Goal: Find contact information: Find contact information

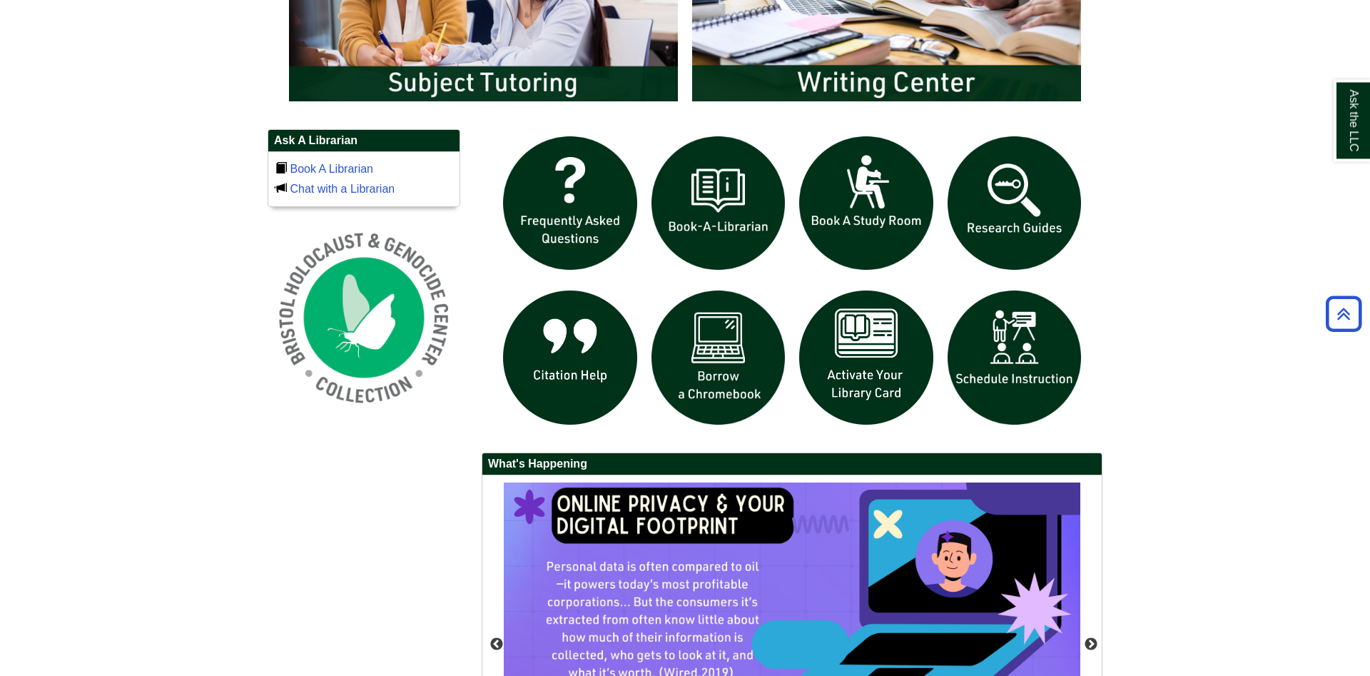
scroll to position [800, 0]
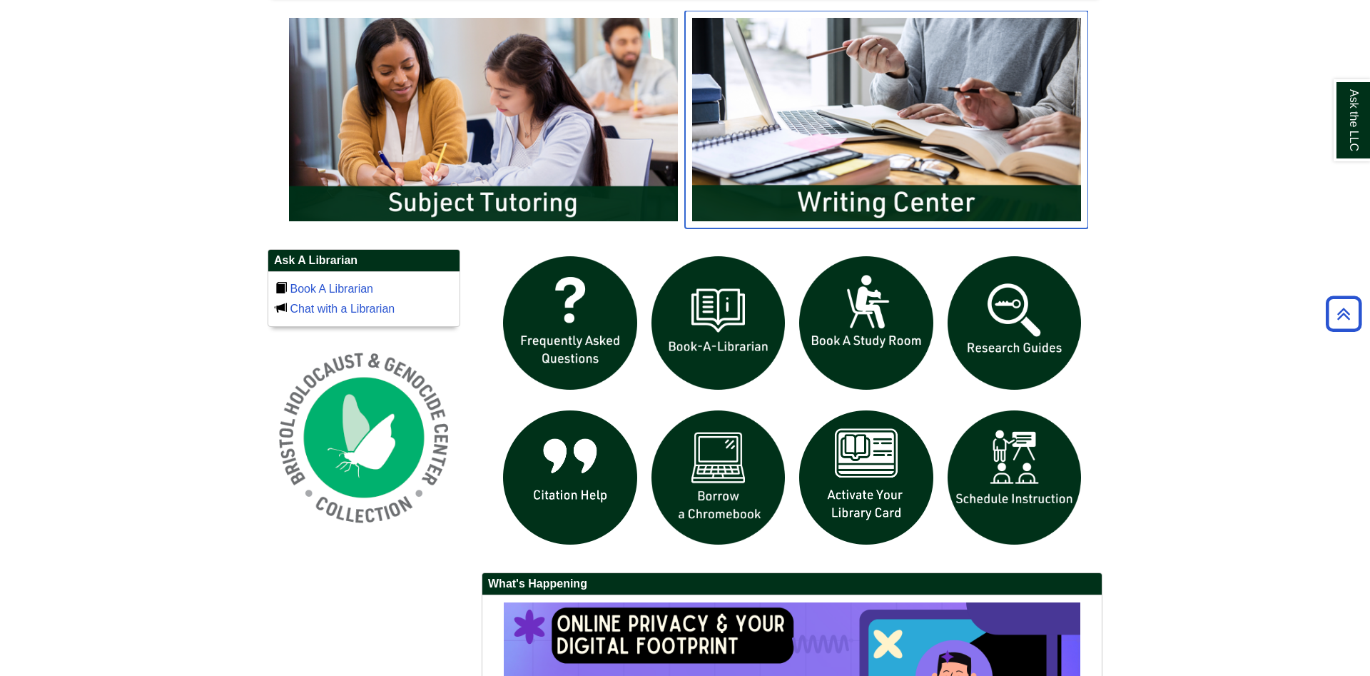
click at [1012, 138] on img "slideshow" at bounding box center [886, 119] width 403 height 217
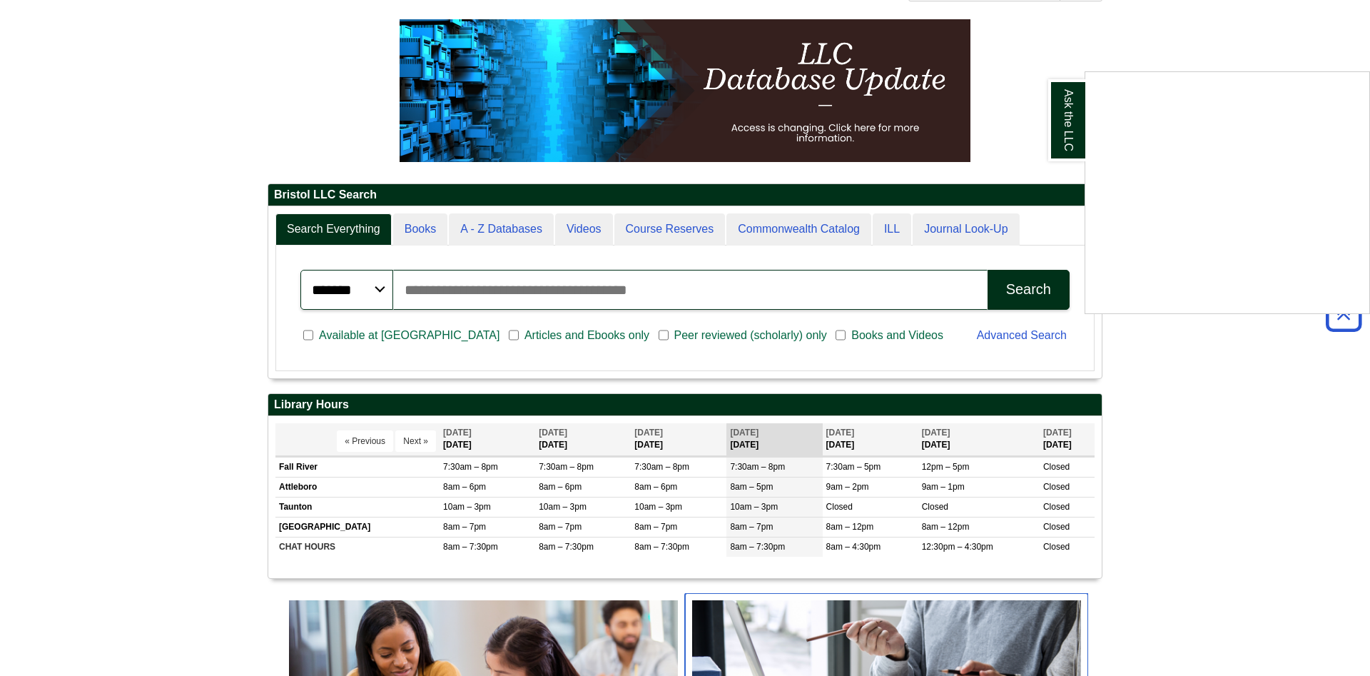
scroll to position [0, 0]
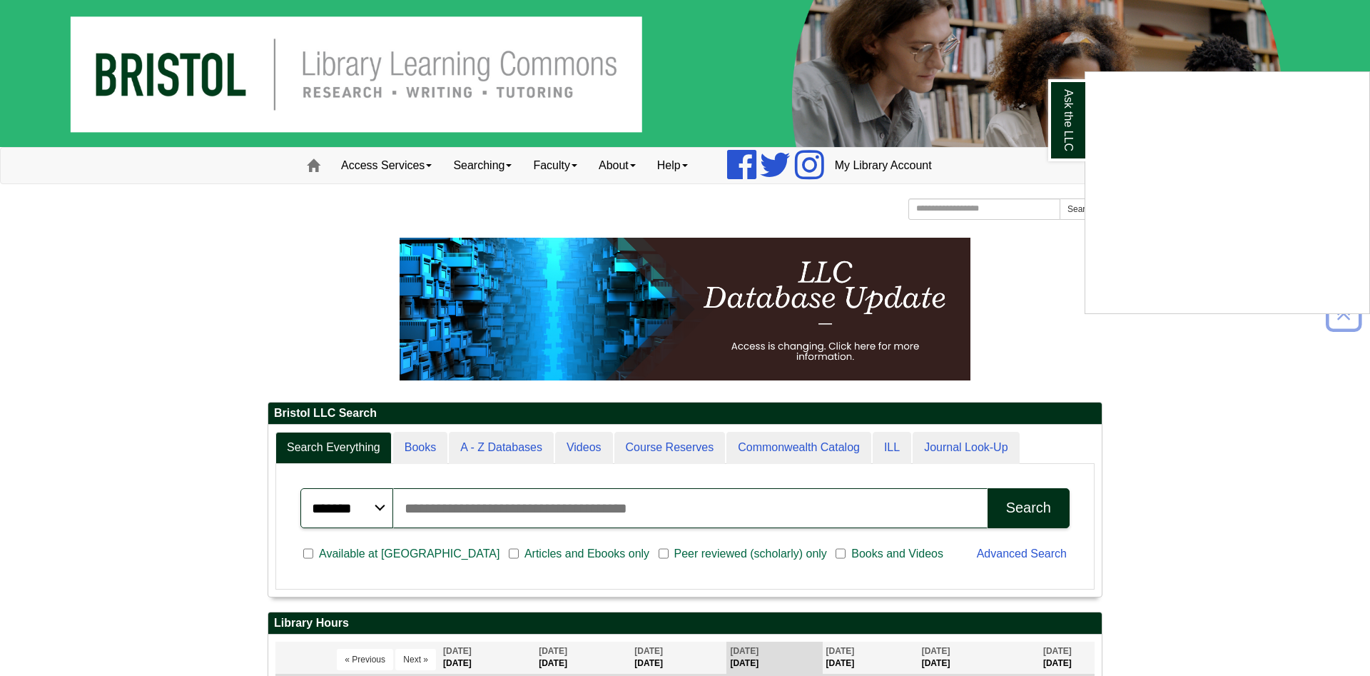
click at [984, 276] on div "Ask the LLC" at bounding box center [685, 338] width 1370 height 676
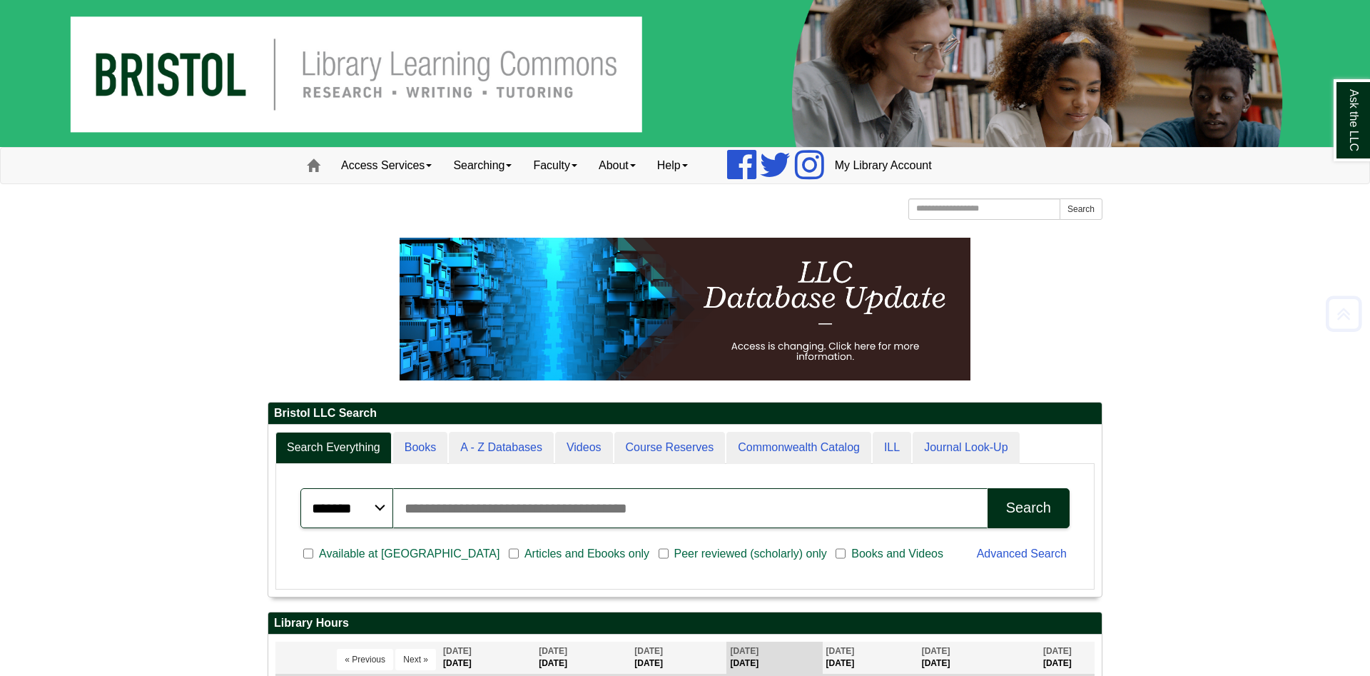
click at [1007, 284] on p at bounding box center [685, 309] width 835 height 143
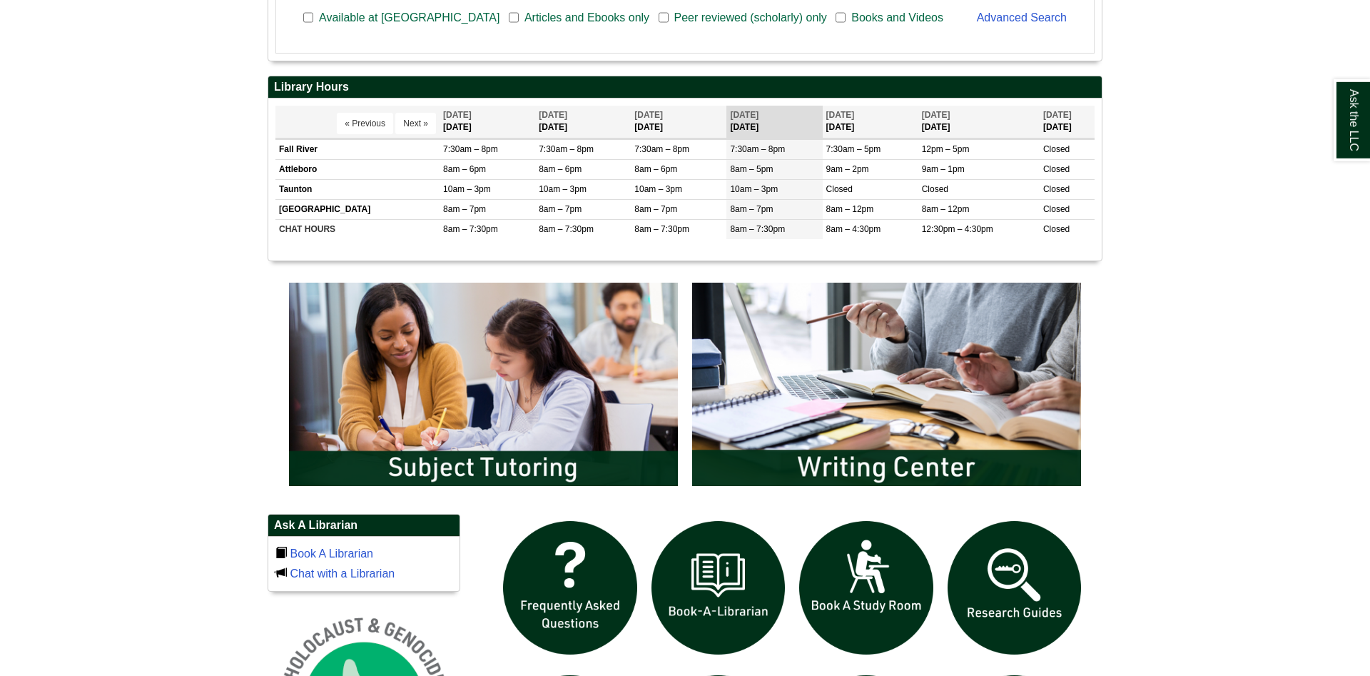
scroll to position [655, 0]
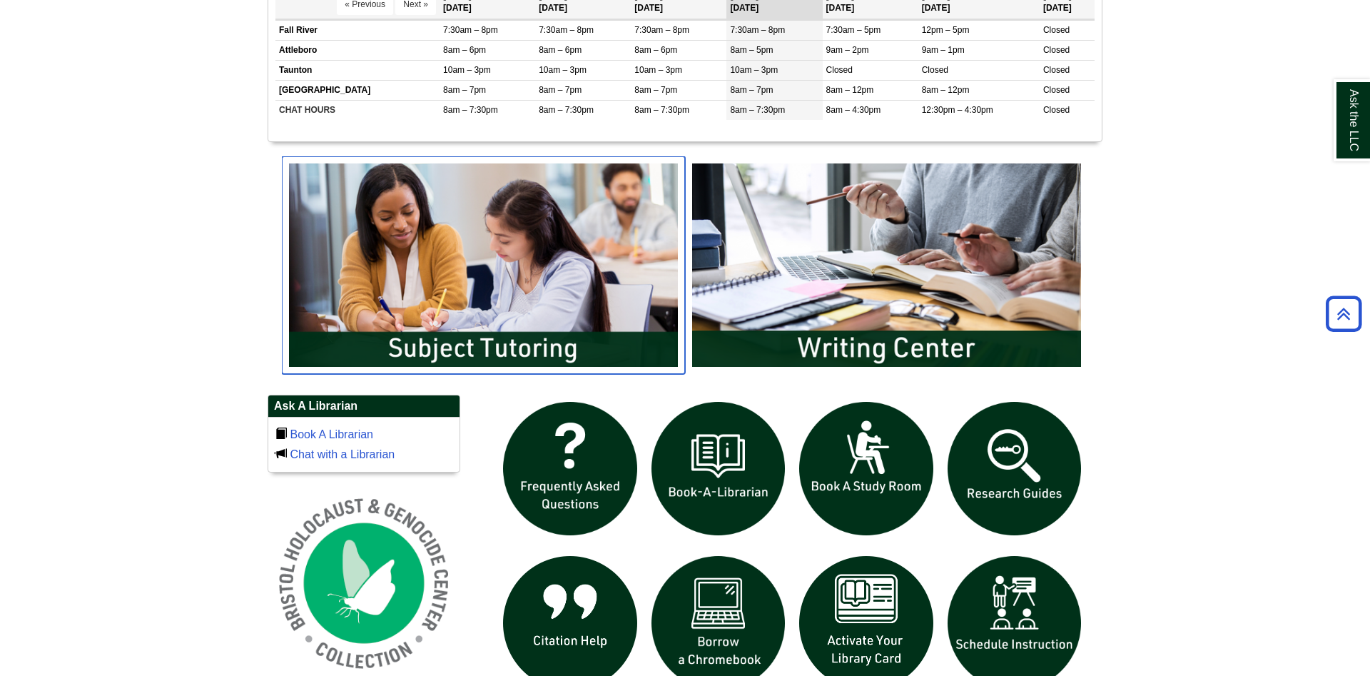
click at [370, 255] on img "slideshow" at bounding box center [483, 264] width 403 height 217
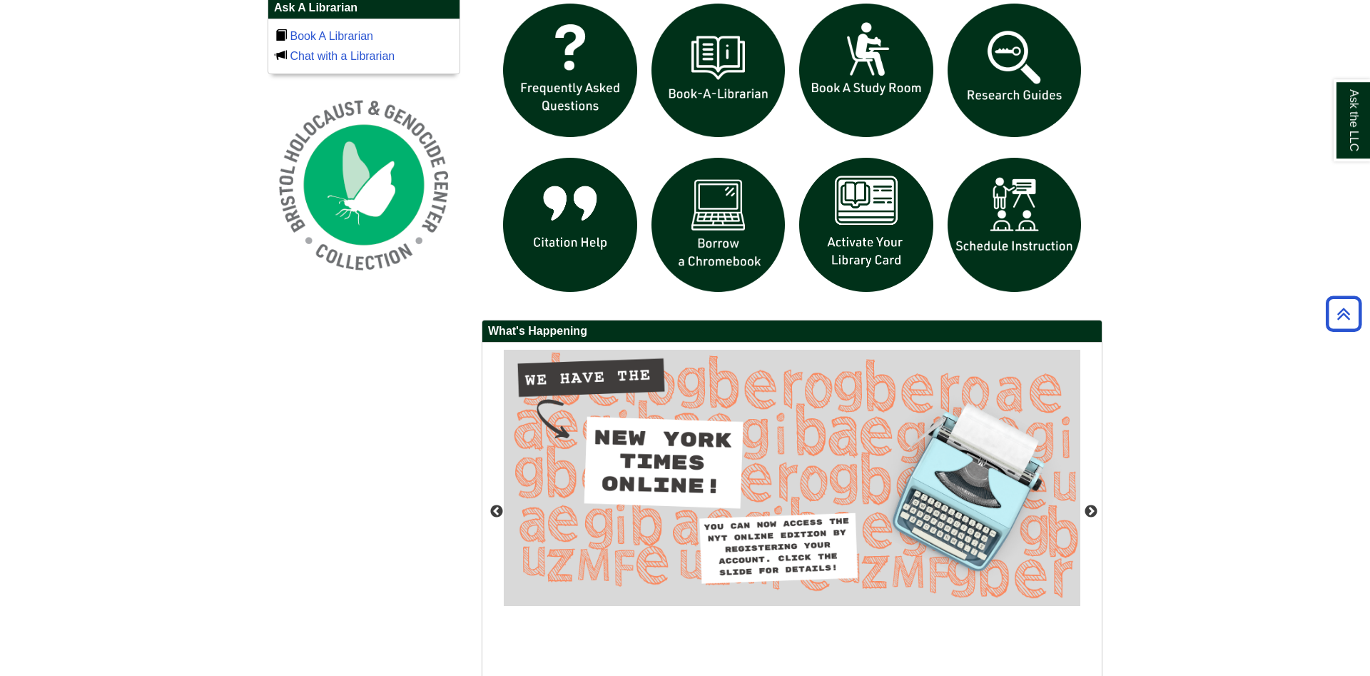
scroll to position [929, 0]
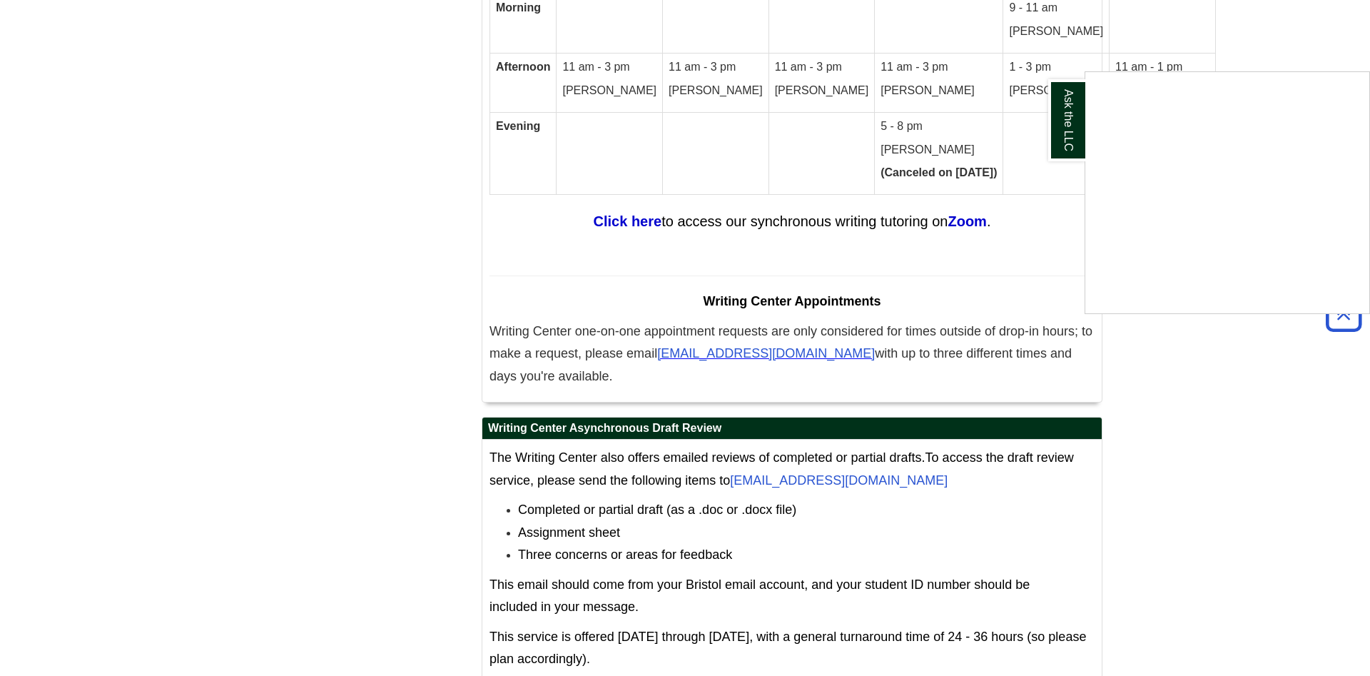
scroll to position [8530, 0]
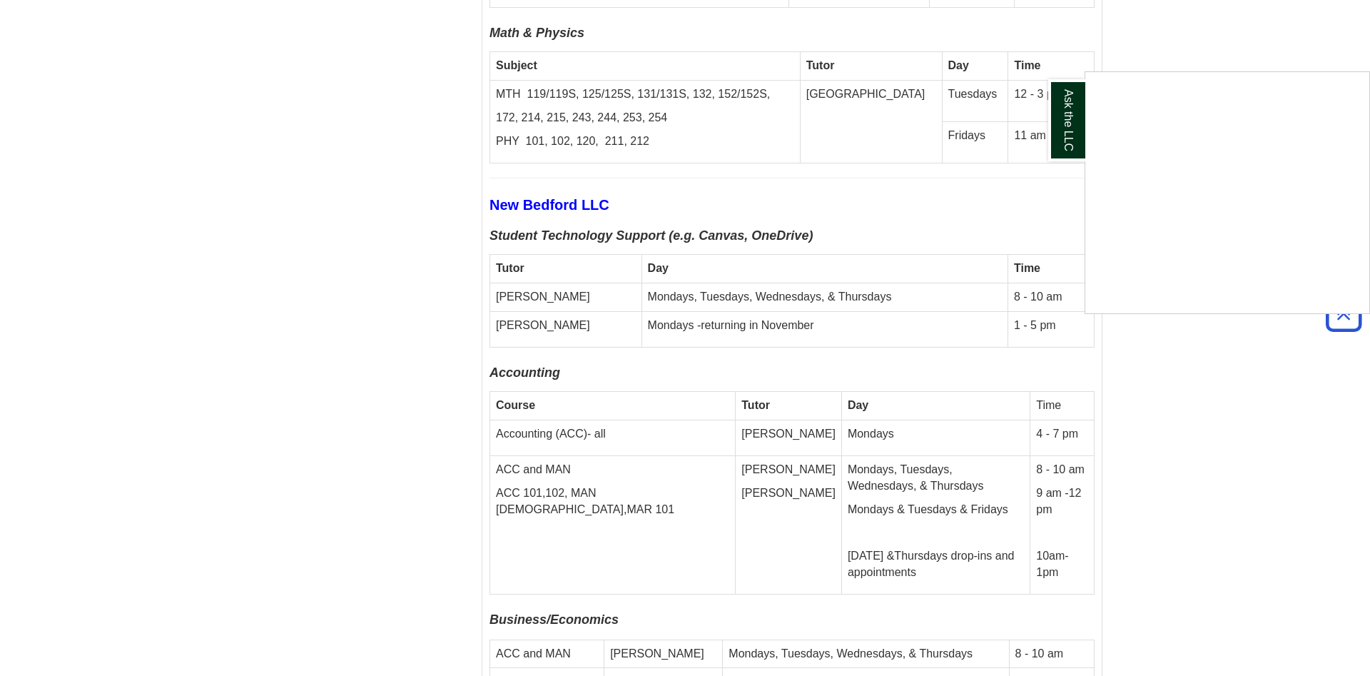
click at [867, 268] on div "Ask the LLC" at bounding box center [685, 338] width 1370 height 676
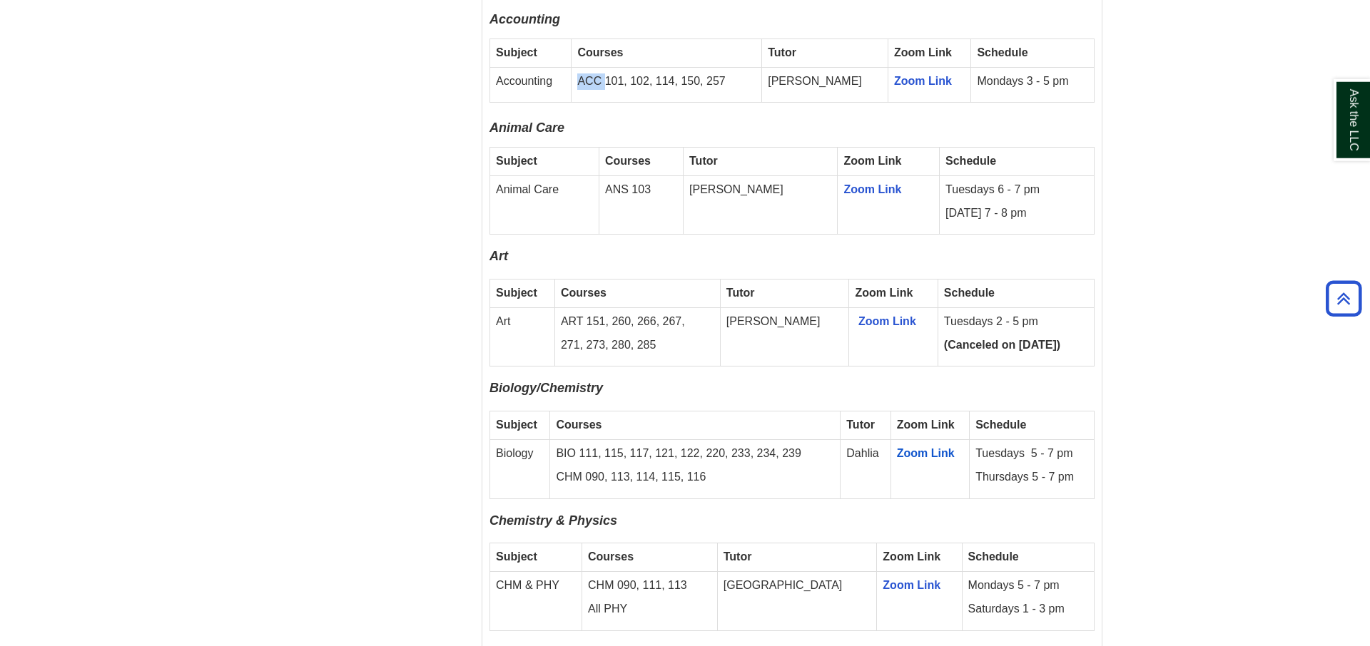
scroll to position [1451, 0]
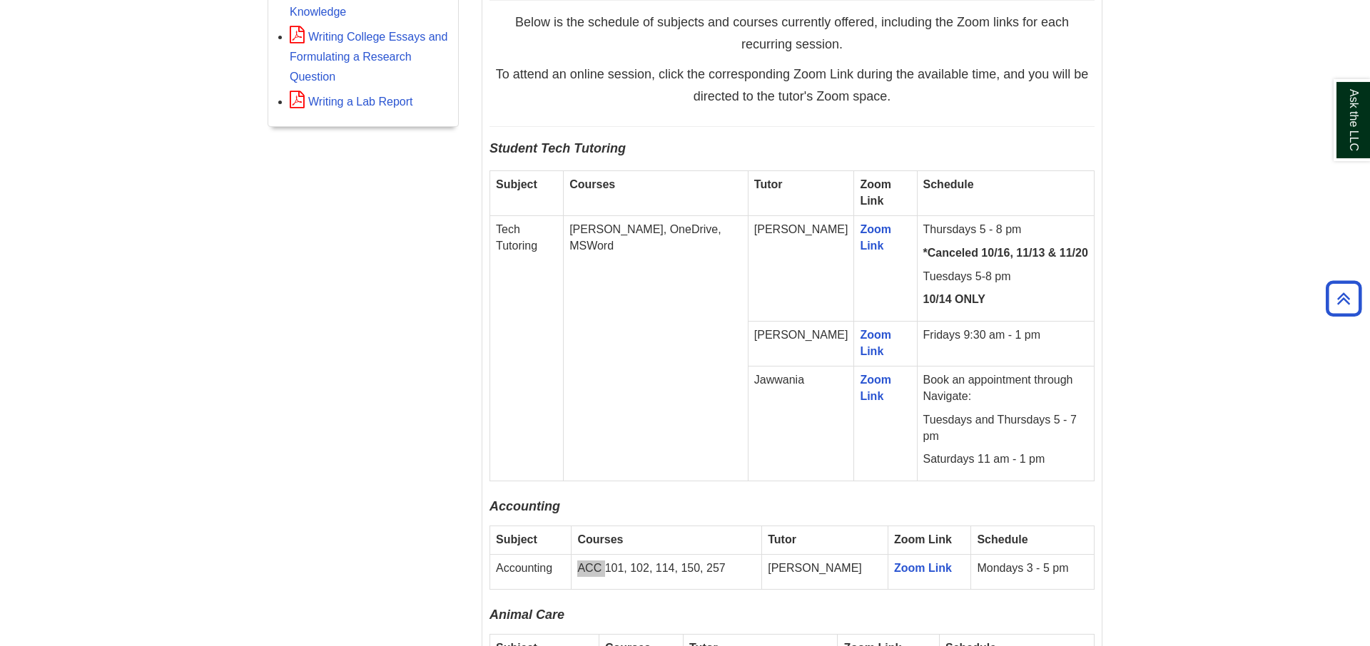
drag, startPoint x: 1366, startPoint y: 101, endPoint x: 1368, endPoint y: 114, distance: 13.6
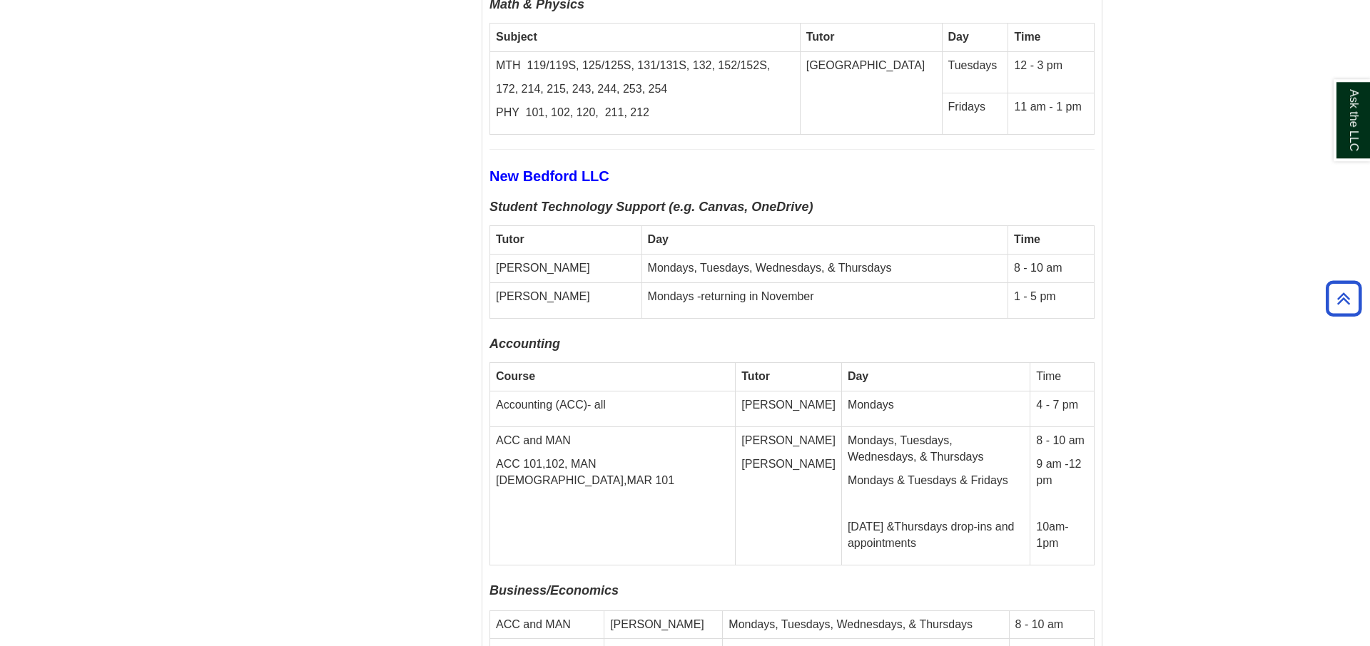
scroll to position [9096, 0]
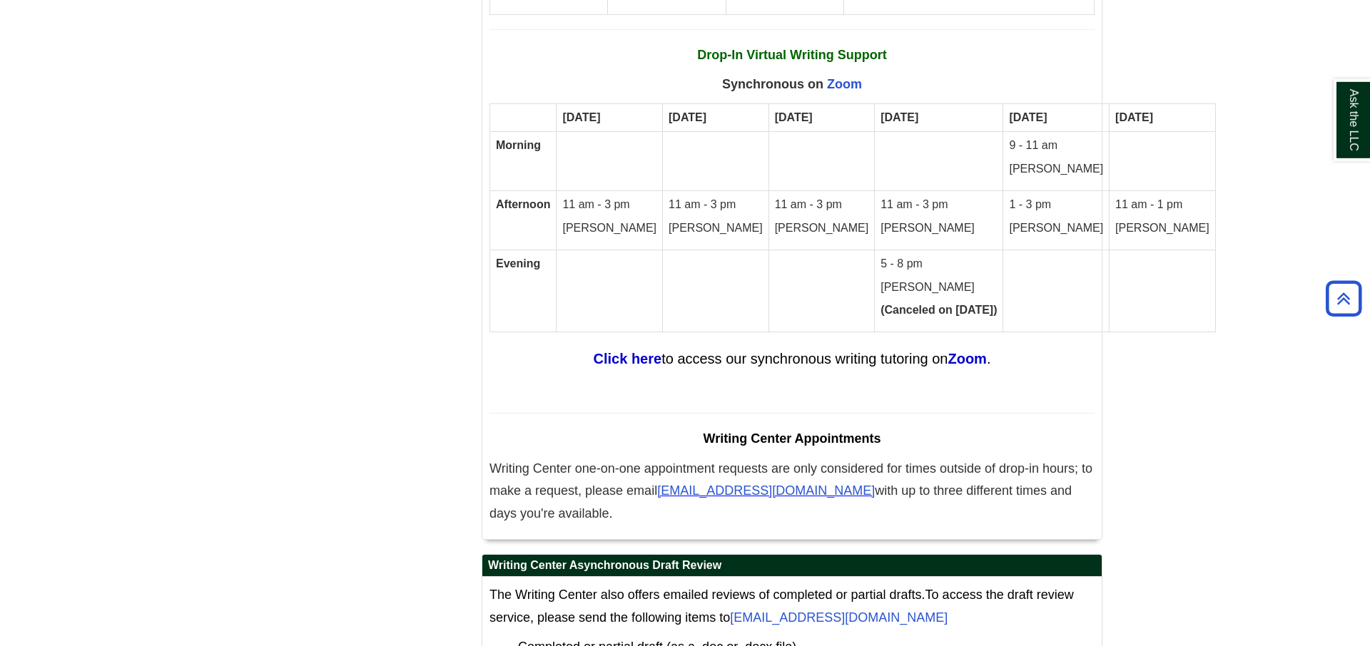
scroll to position [8732, 0]
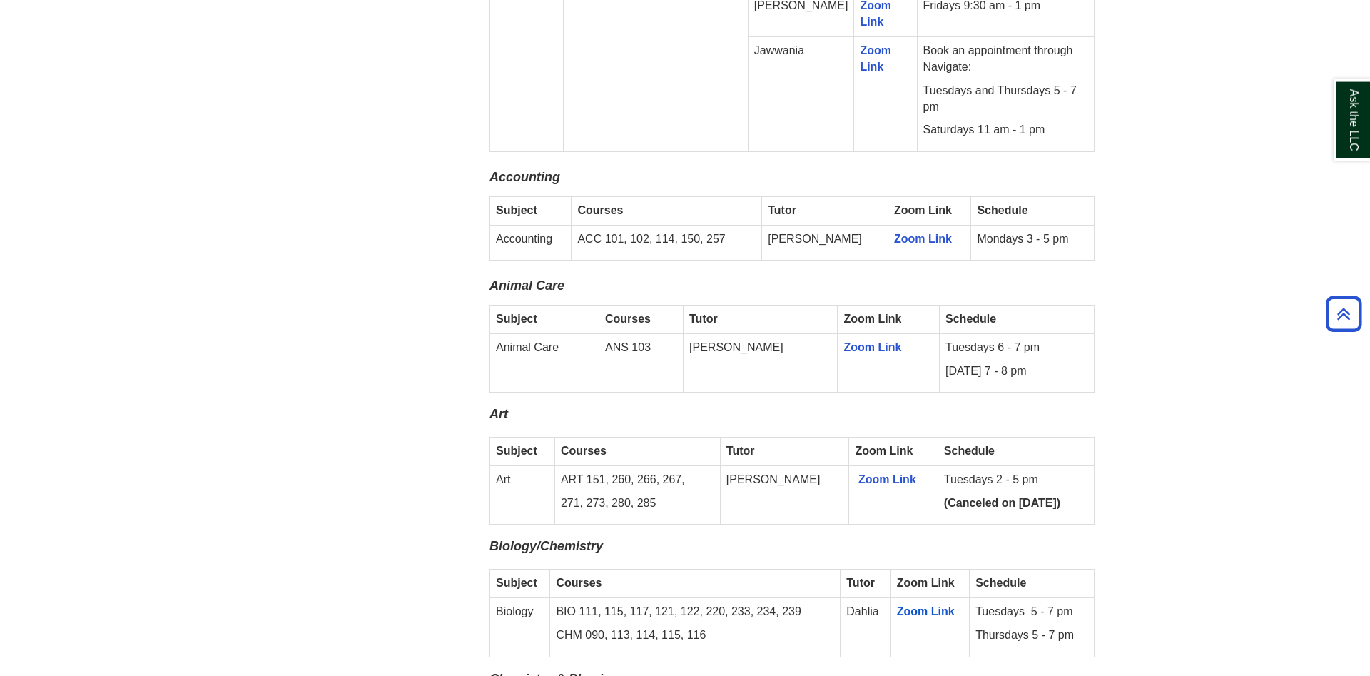
scroll to position [1091, 0]
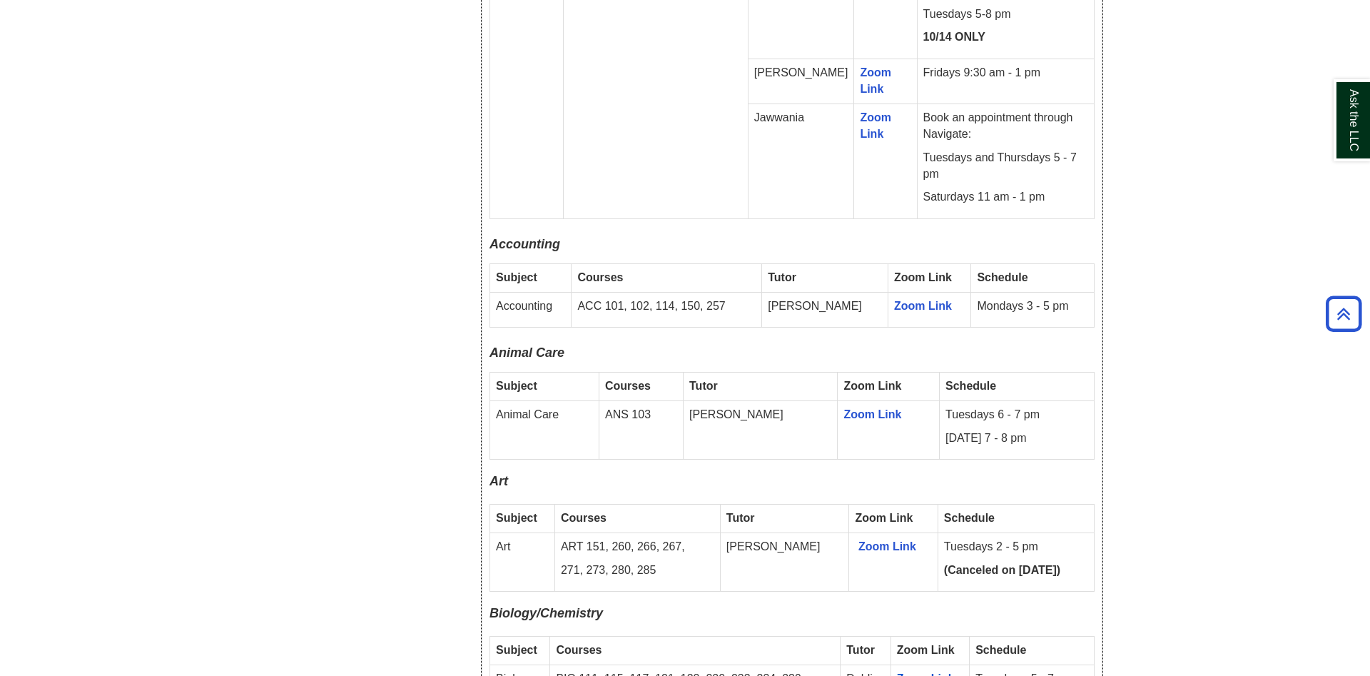
click at [498, 237] on span "Accounting" at bounding box center [524, 244] width 71 height 14
click at [808, 296] on td "Peter K." at bounding box center [825, 310] width 126 height 36
drag, startPoint x: 808, startPoint y: 296, endPoint x: 827, endPoint y: 295, distance: 19.3
click at [826, 295] on td "Peter K." at bounding box center [825, 310] width 126 height 36
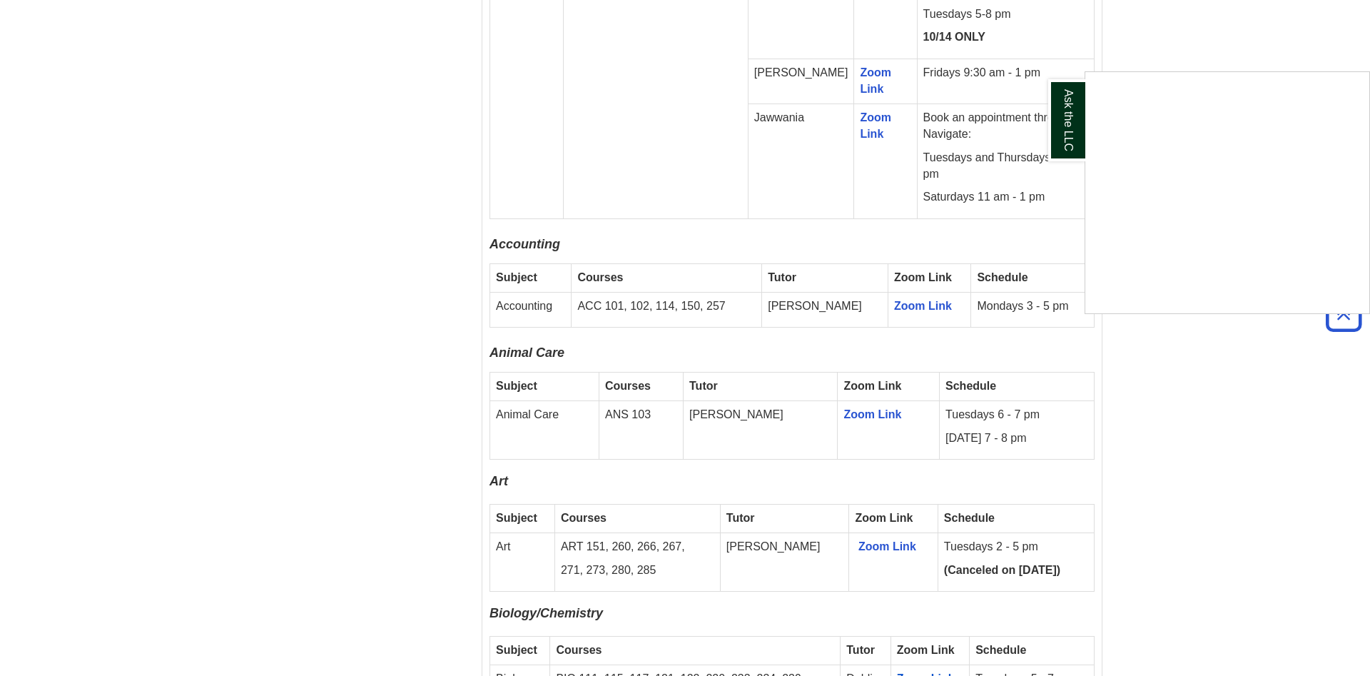
click at [892, 297] on div "Ask the LLC" at bounding box center [685, 338] width 1370 height 676
click at [905, 300] on link "Zoom Link" at bounding box center [923, 306] width 58 height 12
